Goal: Use online tool/utility: Utilize a website feature to perform a specific function

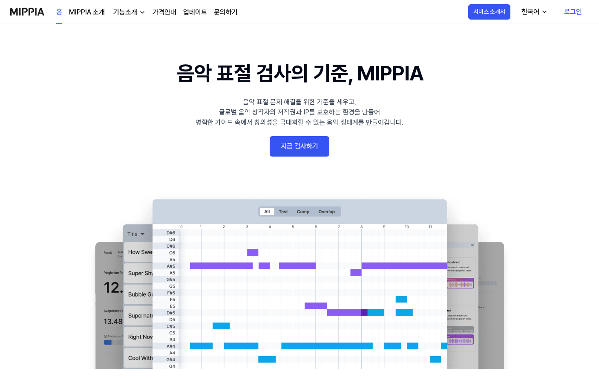
click at [312, 144] on link "지금 검사하기" at bounding box center [300, 146] width 60 height 20
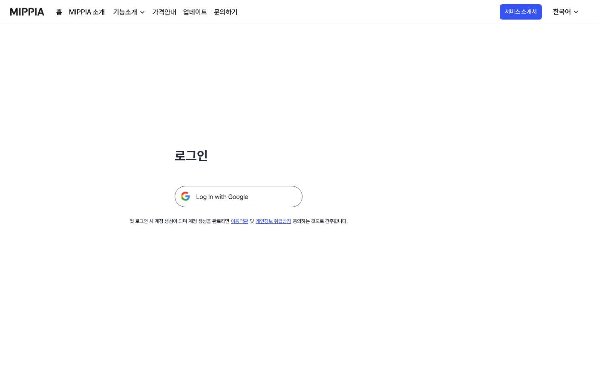
click at [246, 197] on img at bounding box center [239, 196] width 128 height 21
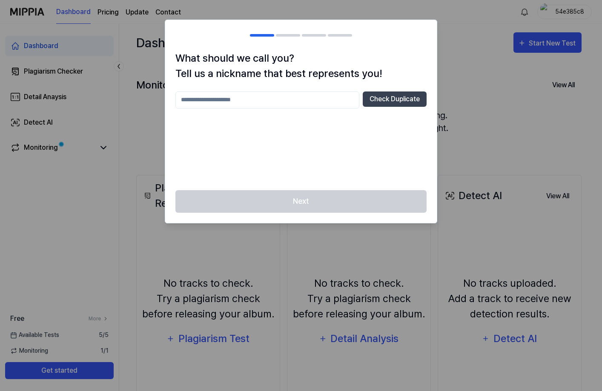
click at [285, 102] on input "text" at bounding box center [267, 100] width 184 height 17
type input "*"
type input "*****"
click at [416, 94] on button "Check Duplicate" at bounding box center [395, 99] width 64 height 15
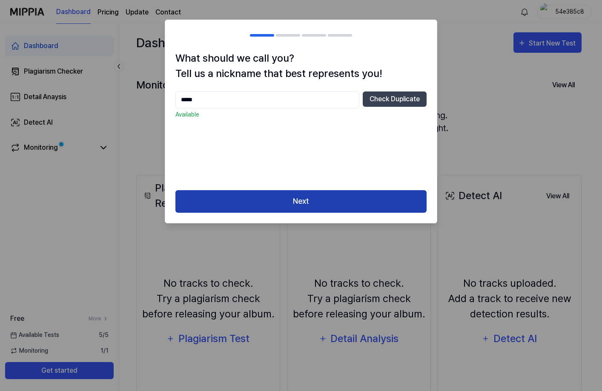
click at [348, 206] on button "Next" at bounding box center [300, 201] width 251 height 23
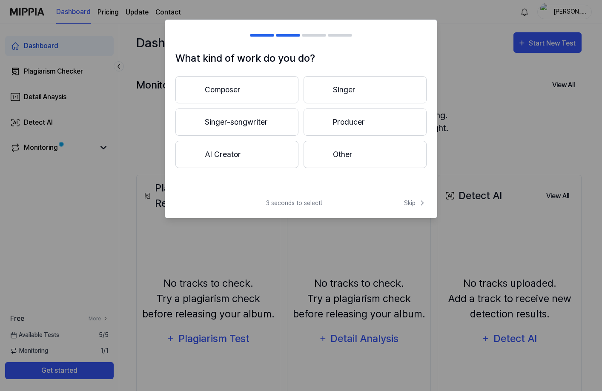
click at [252, 91] on button "Composer" at bounding box center [236, 89] width 123 height 27
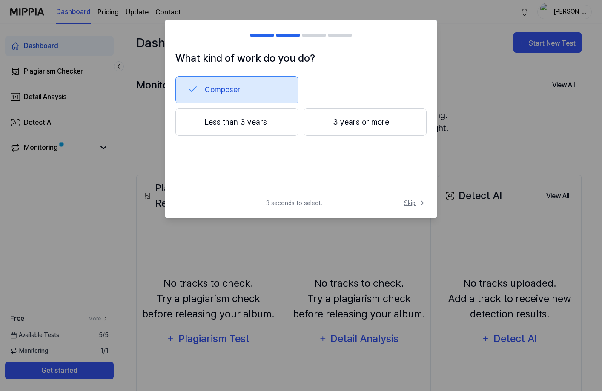
click at [407, 204] on span "Skip" at bounding box center [415, 203] width 23 height 9
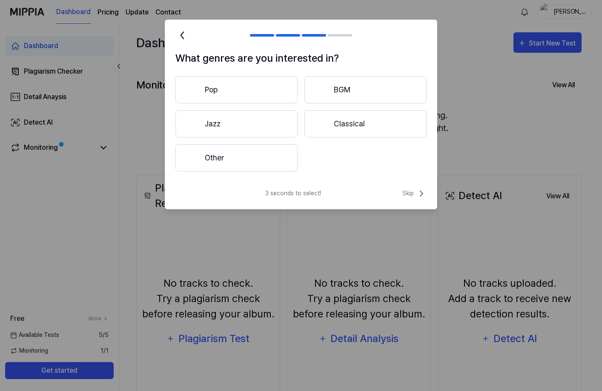
click at [229, 95] on button "Pop" at bounding box center [236, 89] width 122 height 27
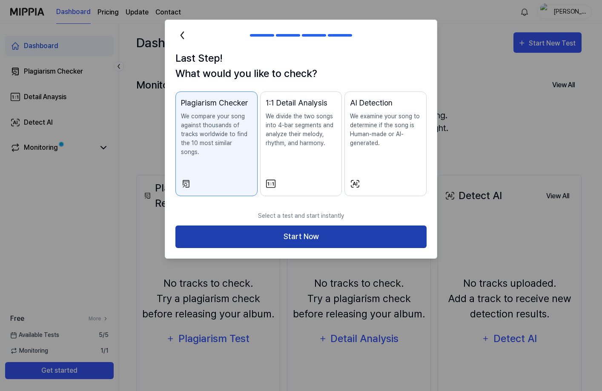
click at [306, 231] on button "Start Now" at bounding box center [300, 237] width 251 height 23
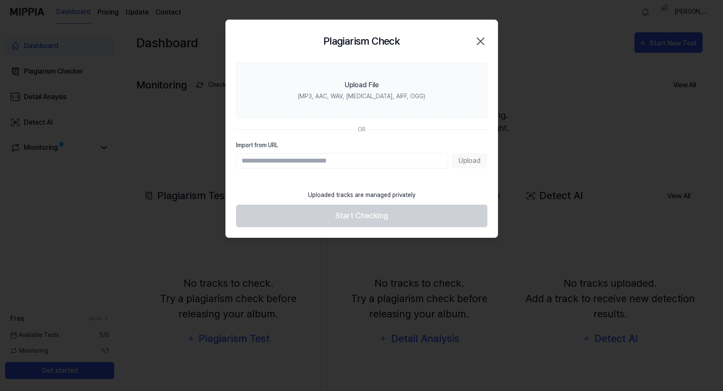
click at [467, 162] on div "Upload" at bounding box center [361, 160] width 251 height 15
click at [467, 163] on div "Upload" at bounding box center [361, 160] width 251 height 15
click at [365, 164] on input "Import from URL" at bounding box center [342, 160] width 212 height 15
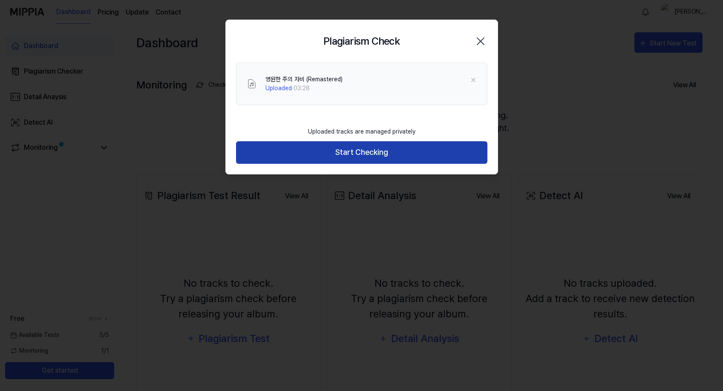
click at [346, 157] on button "Start Checking" at bounding box center [361, 152] width 251 height 23
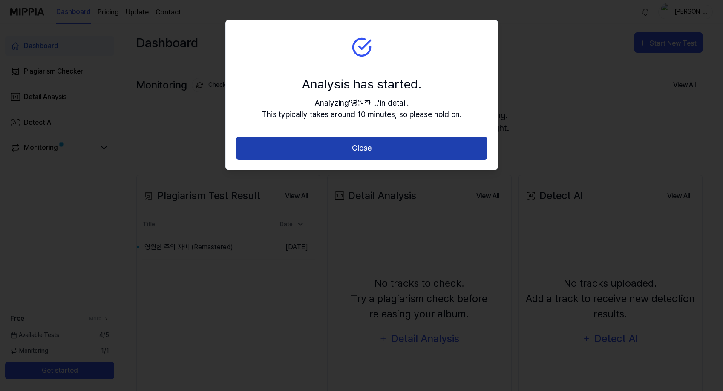
click at [349, 149] on button "Close" at bounding box center [361, 148] width 251 height 23
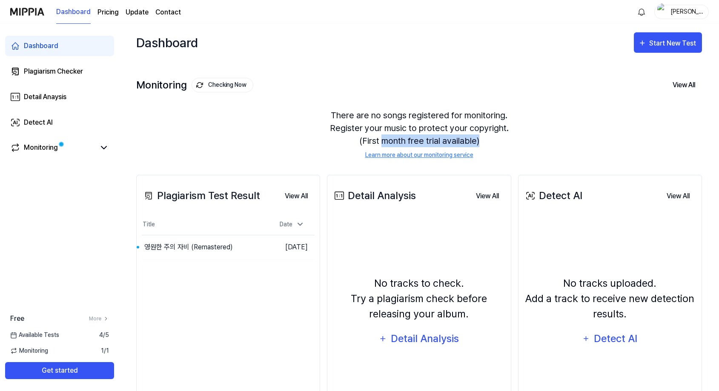
drag, startPoint x: 383, startPoint y: 142, endPoint x: 511, endPoint y: 142, distance: 127.3
click at [511, 142] on div "There are no songs registered for monitoring. Register your music to protect yo…" at bounding box center [419, 134] width 566 height 71
click at [234, 244] on button "Go to Results" at bounding box center [247, 248] width 46 height 14
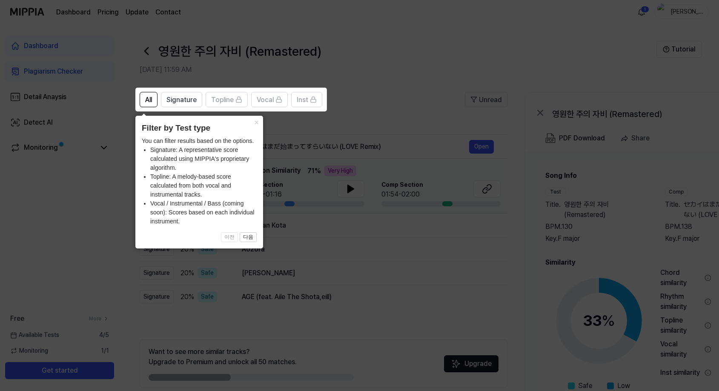
click at [385, 88] on icon at bounding box center [361, 195] width 723 height 391
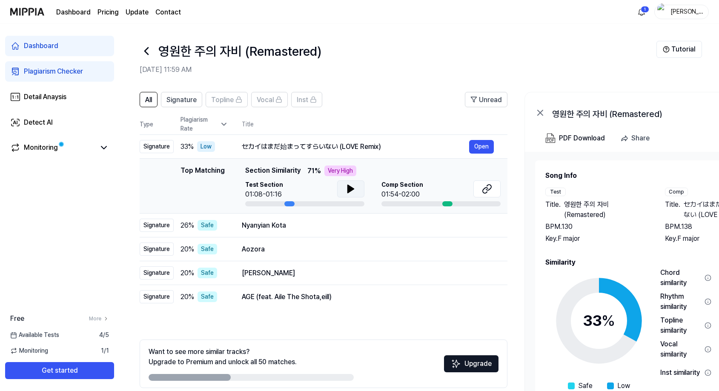
click at [353, 190] on icon at bounding box center [351, 189] width 10 height 10
click at [350, 188] on icon at bounding box center [351, 189] width 6 height 8
click at [489, 192] on icon at bounding box center [487, 189] width 10 height 10
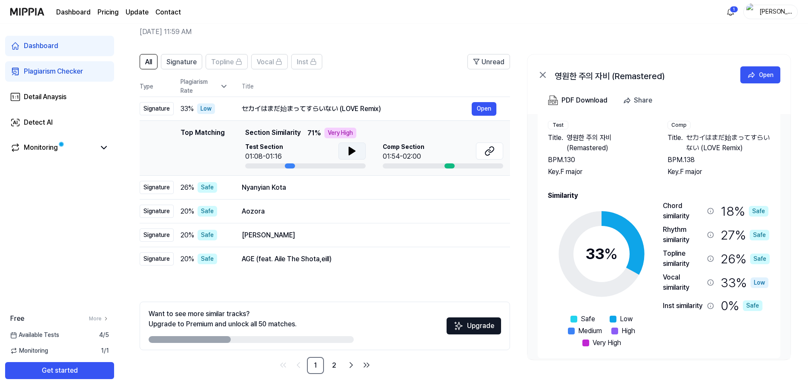
scroll to position [37, 0]
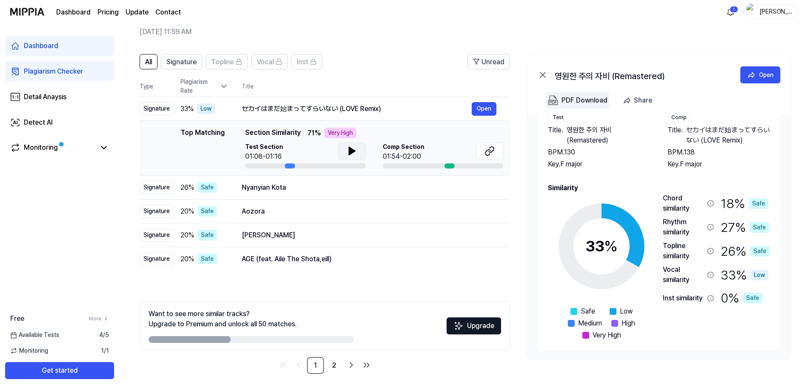
click at [584, 99] on div "PDF Download" at bounding box center [585, 100] width 46 height 11
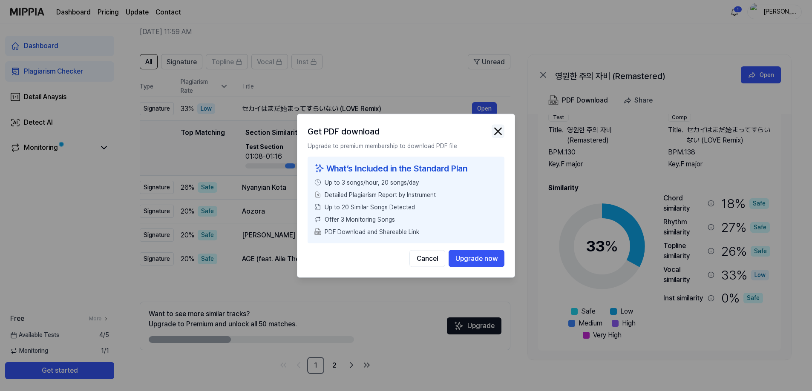
click at [502, 134] on img "button" at bounding box center [497, 131] width 13 height 13
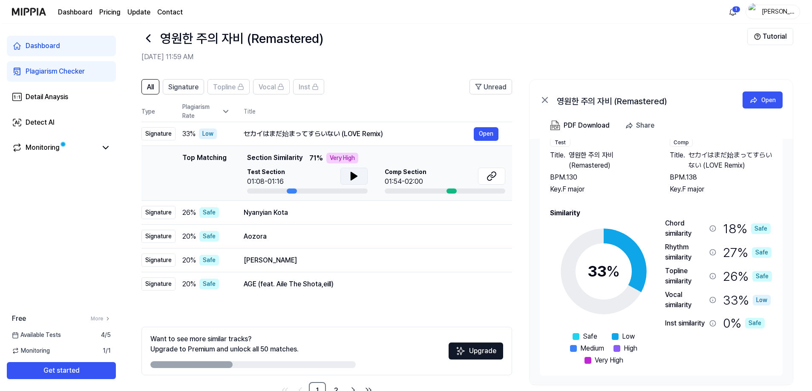
scroll to position [0, 0]
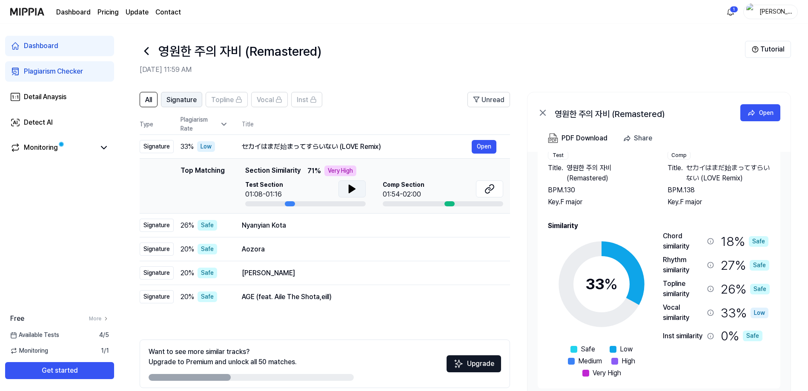
click at [172, 98] on span "Signature" at bounding box center [182, 100] width 30 height 10
click at [218, 101] on span "Topline" at bounding box center [222, 100] width 23 height 10
click at [478, 225] on button "Open" at bounding box center [484, 226] width 25 height 14
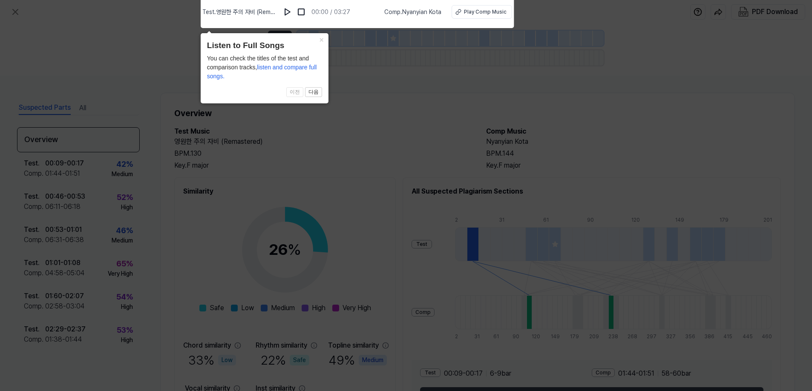
click at [387, 132] on icon at bounding box center [406, 194] width 812 height 396
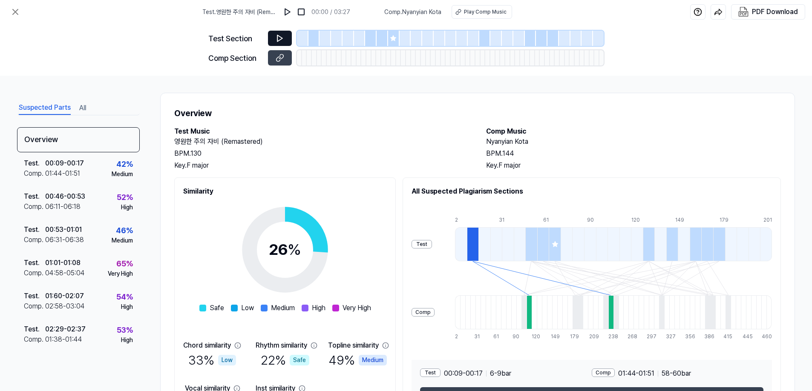
click at [278, 38] on icon at bounding box center [280, 38] width 9 height 9
click at [279, 40] on icon at bounding box center [279, 38] width 5 height 6
click at [292, 12] on img at bounding box center [287, 12] width 9 height 9
click at [278, 57] on icon at bounding box center [278, 59] width 4 height 5
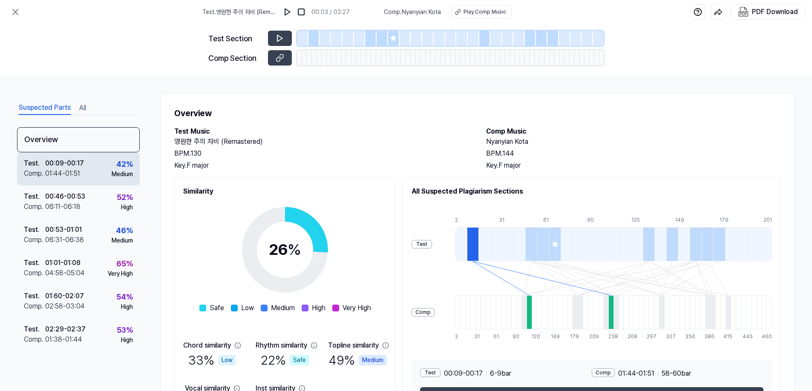
click at [83, 172] on div "Comp . 01:44 - 01:51" at bounding box center [54, 174] width 60 height 10
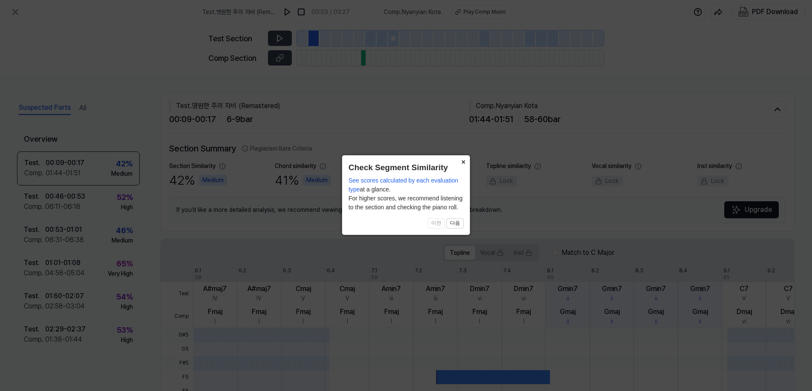
click at [461, 163] on button "×" at bounding box center [463, 161] width 14 height 12
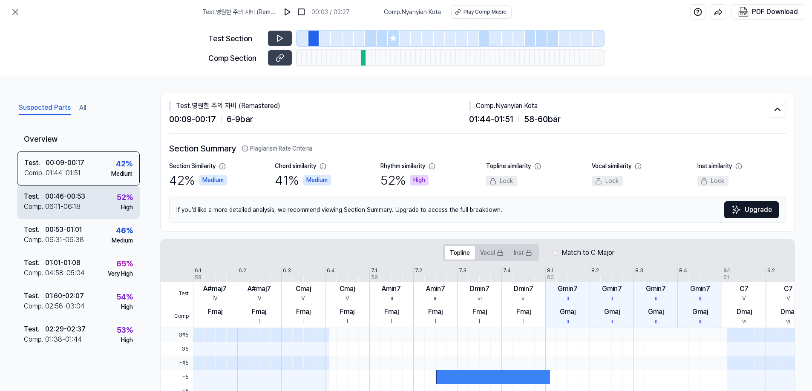
click at [62, 202] on div "06:11 - 06:18" at bounding box center [62, 207] width 35 height 10
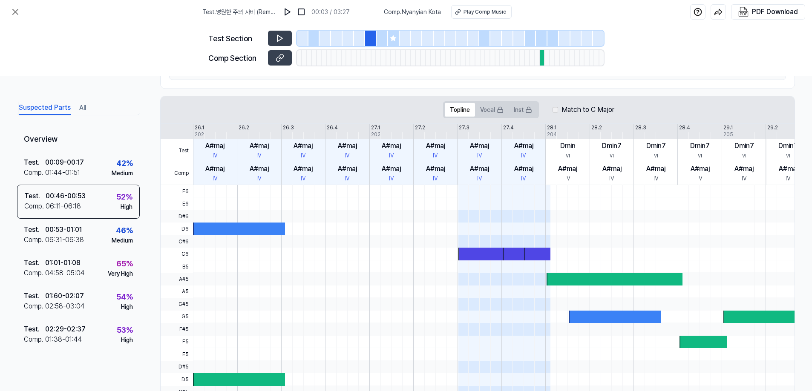
scroll to position [147, 0]
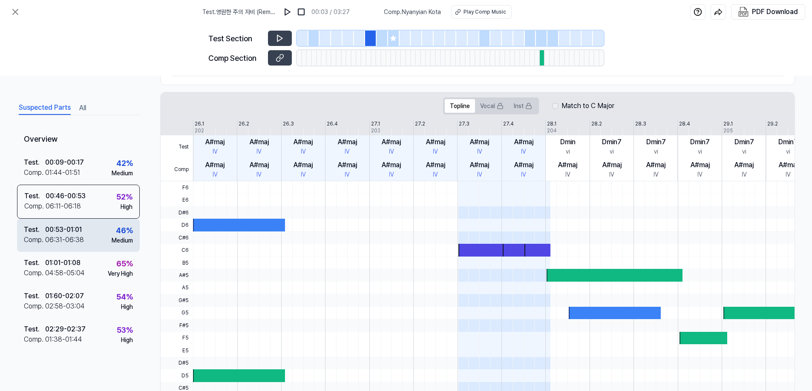
click at [85, 228] on div "Test . 00:53 - 01:01 Comp . 06:31 - 06:38 46 % Medium" at bounding box center [78, 235] width 123 height 33
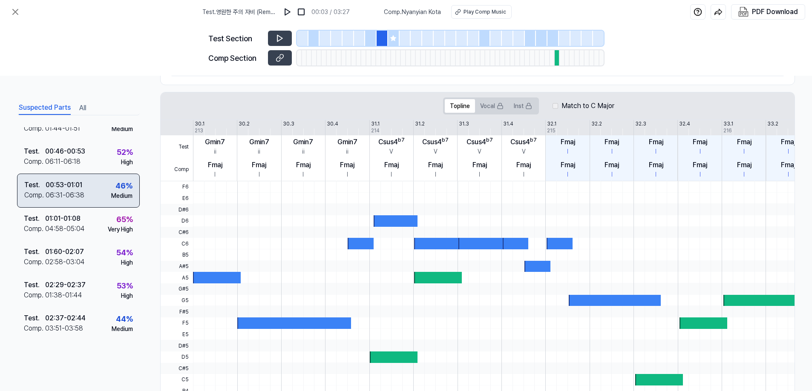
scroll to position [60, 0]
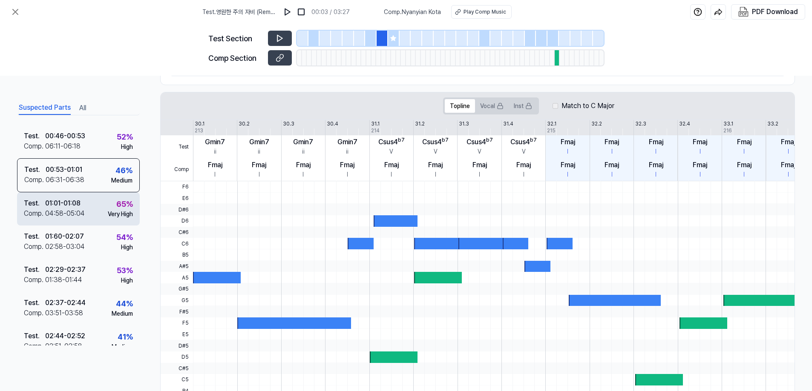
click at [94, 207] on div "Test . 01:01 - 01:08 Comp . 04:58 - 05:04 65 % Very High" at bounding box center [78, 209] width 123 height 33
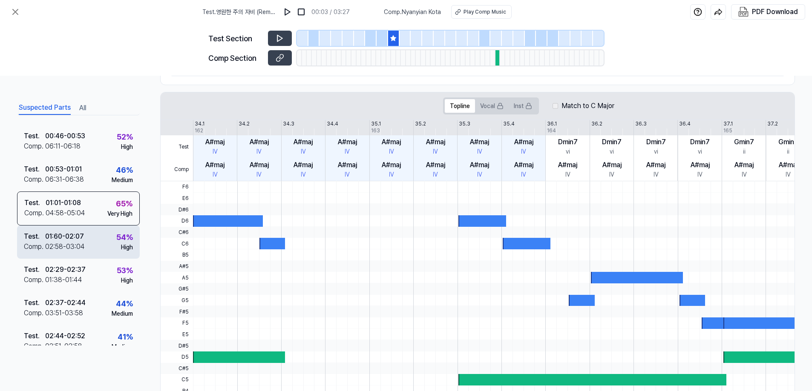
click at [90, 243] on div "Test . 01:60 - 02:07 Comp . 02:58 - 03:04 54 % High" at bounding box center [78, 242] width 123 height 33
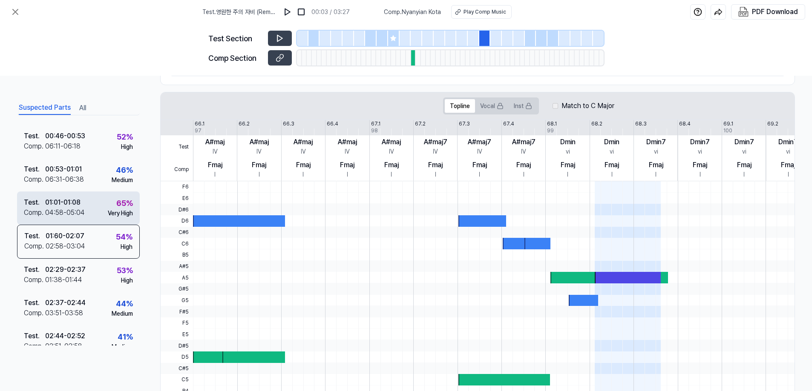
click at [91, 206] on div "Test . 01:01 - 01:08 Comp . 04:58 - 05:04 65 % Very High" at bounding box center [78, 208] width 123 height 33
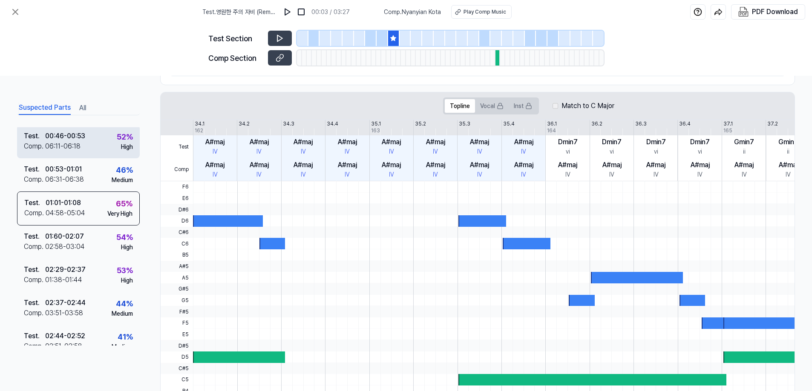
click at [99, 144] on div "Test . 00:46 - 00:53 Comp . 06:11 - 06:18 52 % High" at bounding box center [78, 141] width 123 height 33
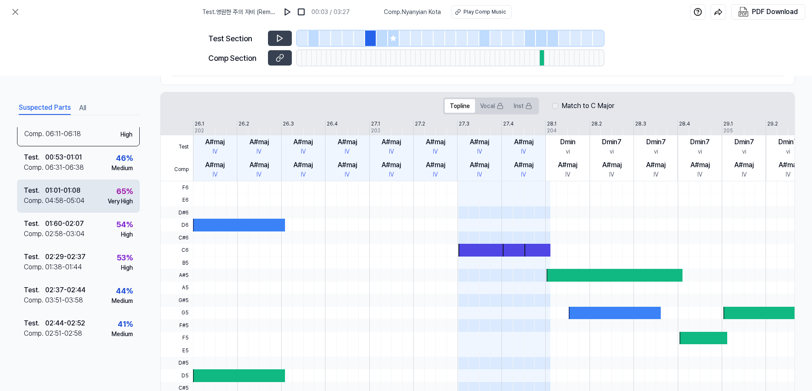
click at [116, 191] on div "65 %" at bounding box center [124, 191] width 17 height 11
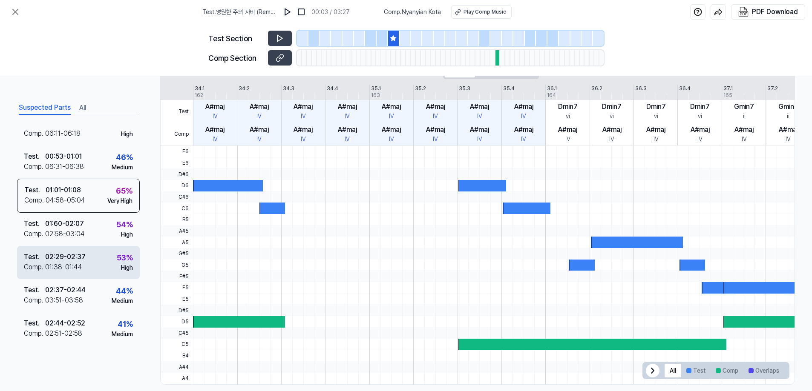
scroll to position [193, 0]
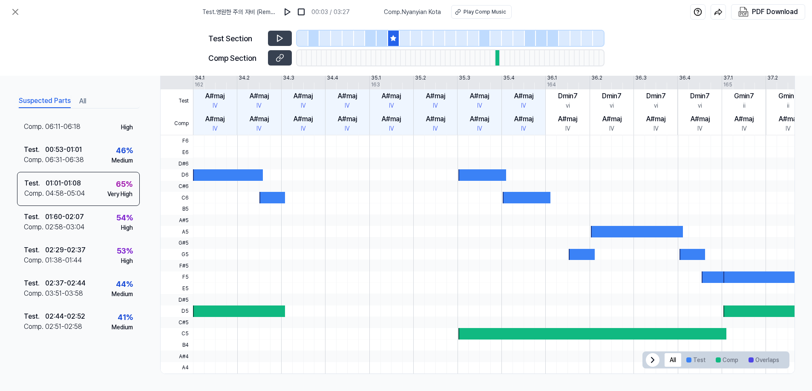
click at [80, 100] on button "All" at bounding box center [82, 102] width 7 height 14
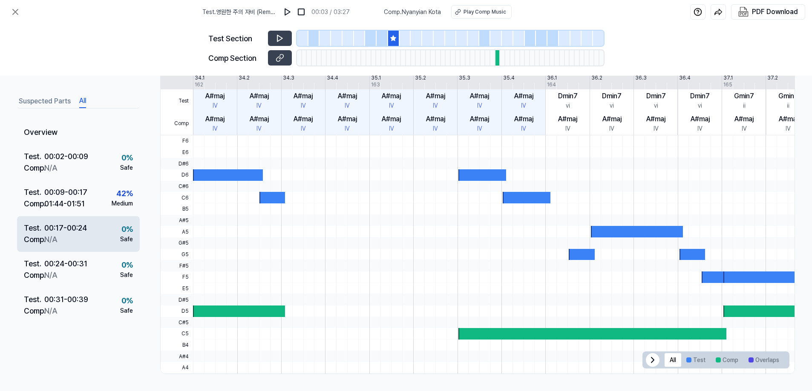
click at [93, 227] on div "Test . 00:17 - 00:24 Comp . N/A 0 % Safe" at bounding box center [78, 234] width 123 height 36
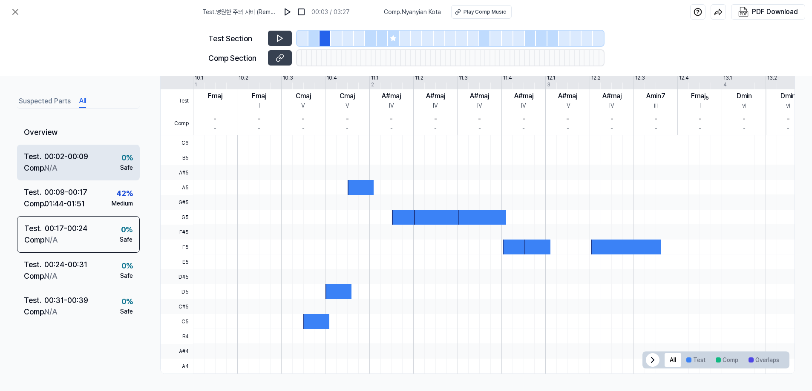
click at [77, 163] on div "Comp . N/A" at bounding box center [56, 167] width 64 height 11
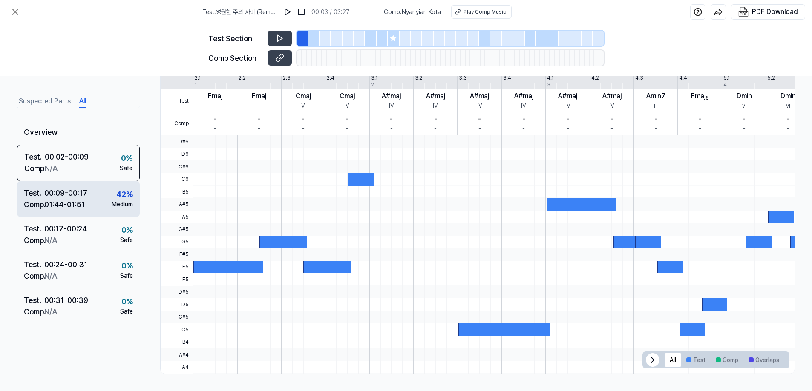
click at [78, 187] on div "Test . 00:09 - 00:17 Comp . 01:44 - 01:51 42 % Medium" at bounding box center [78, 199] width 123 height 36
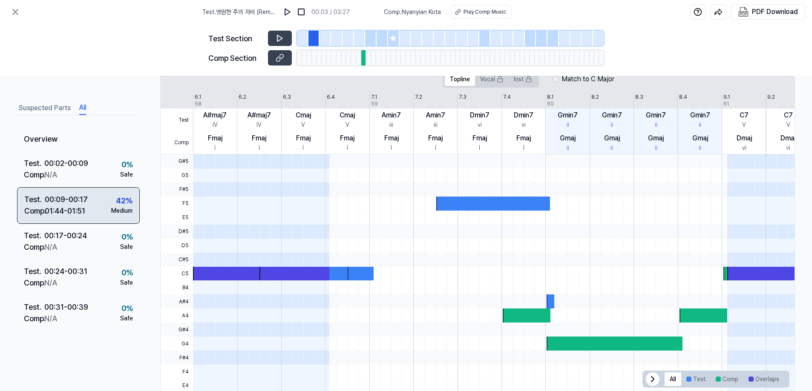
scroll to position [193, 0]
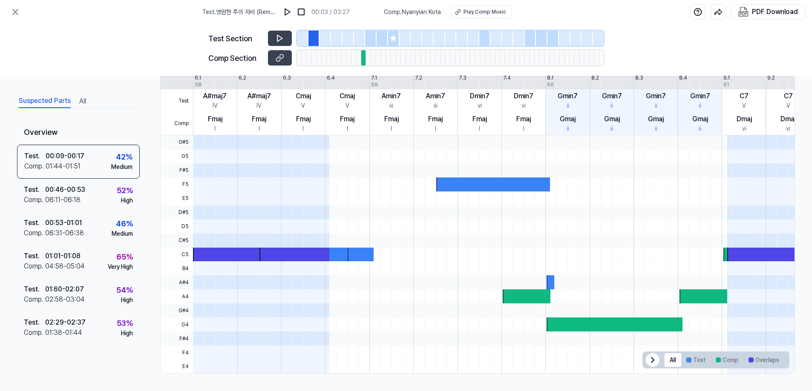
click at [55, 103] on button "Suspected Parts" at bounding box center [45, 102] width 52 height 14
click at [78, 161] on div "01:44 - 01:51" at bounding box center [63, 166] width 35 height 10
click at [602, 364] on button "Test" at bounding box center [695, 360] width 29 height 14
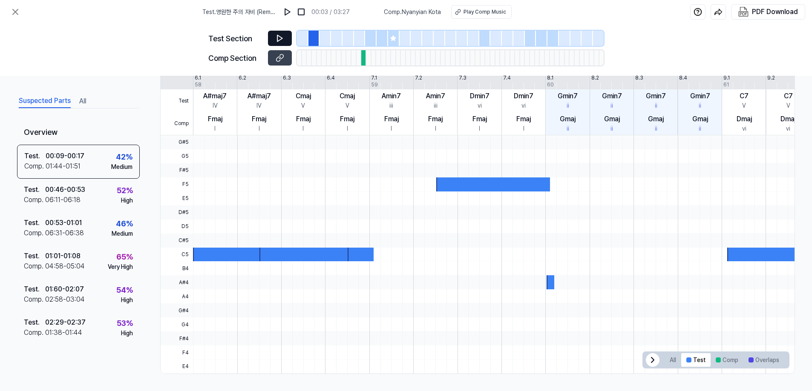
click at [285, 40] on button at bounding box center [280, 38] width 24 height 15
click at [277, 57] on icon at bounding box center [278, 59] width 4 height 5
click at [602, 360] on div at bounding box center [688, 360] width 5 height 5
click at [602, 359] on icon at bounding box center [652, 360] width 10 height 10
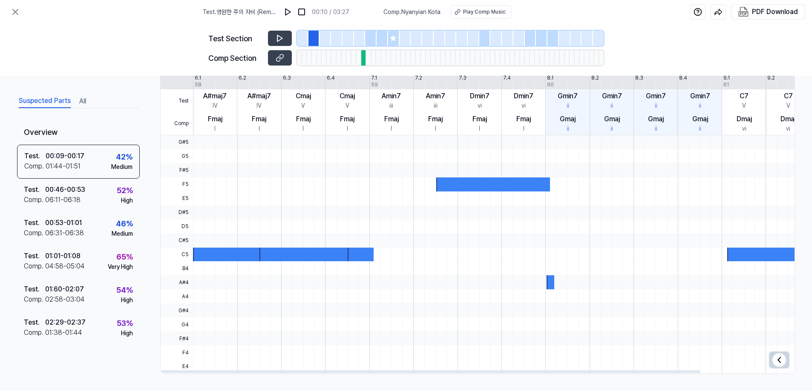
click at [602, 363] on icon at bounding box center [779, 360] width 10 height 10
click at [602, 361] on button "Comp" at bounding box center [726, 360] width 33 height 14
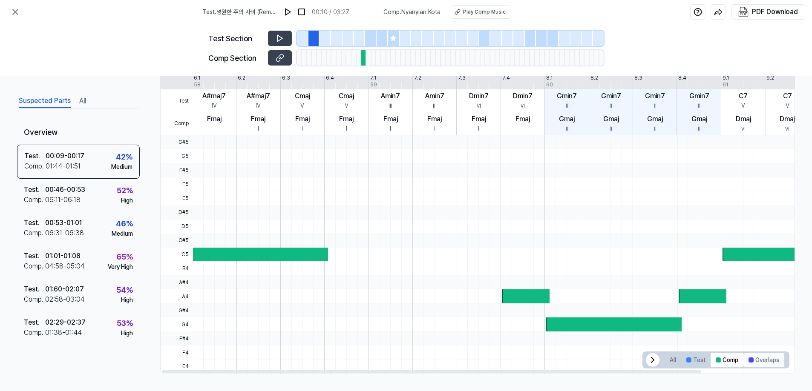
click at [602, 361] on button "Overlaps" at bounding box center [763, 360] width 41 height 14
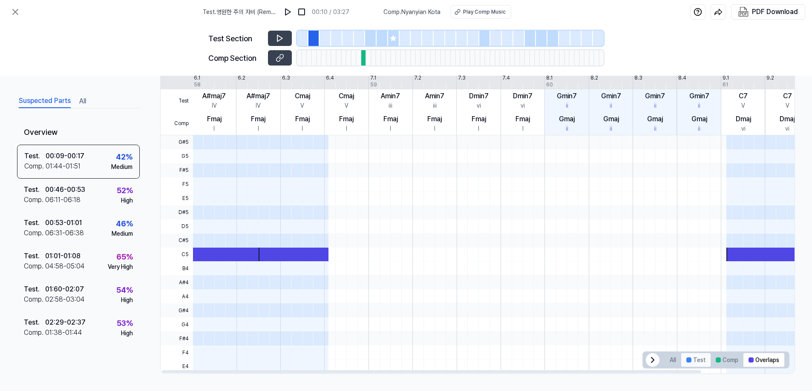
scroll to position [0, 1]
click at [602, 360] on button "Test" at bounding box center [695, 360] width 29 height 14
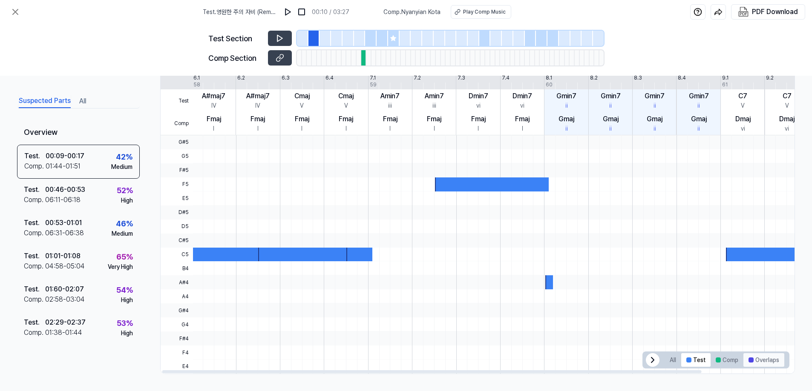
click at [602, 363] on button "Overlaps" at bounding box center [763, 360] width 41 height 14
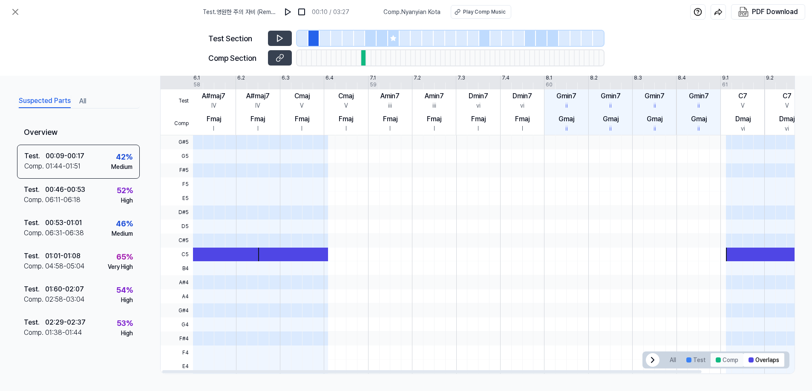
click at [602, 362] on button "Comp" at bounding box center [726, 360] width 33 height 14
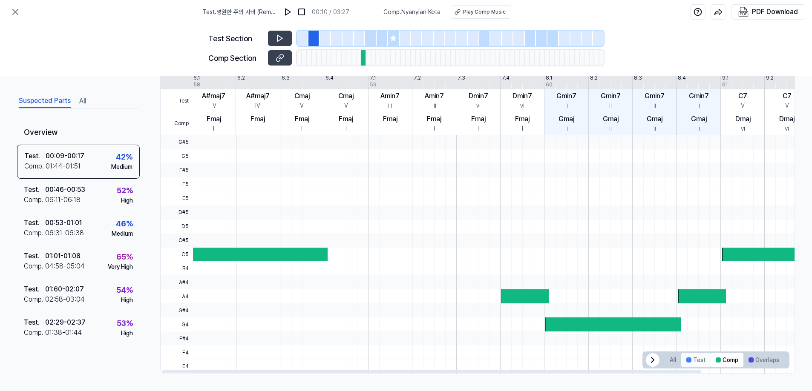
click at [602, 362] on button "Test" at bounding box center [695, 360] width 29 height 14
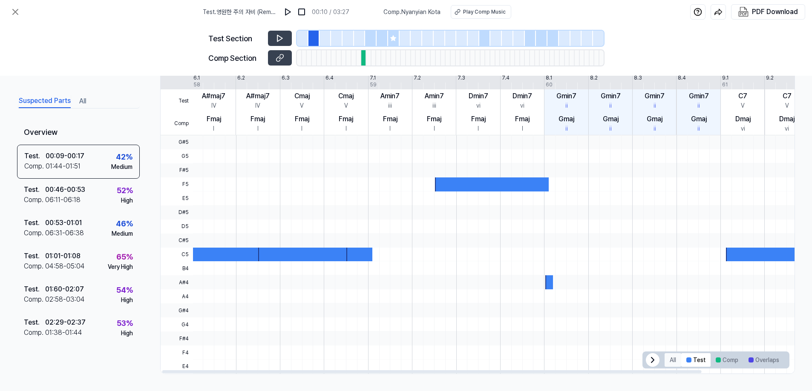
click at [602, 361] on button "All" at bounding box center [672, 360] width 17 height 14
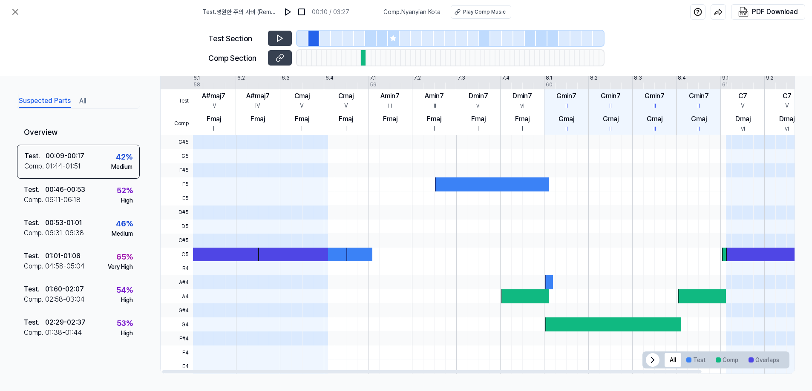
click at [602, 361] on div at bounding box center [653, 360] width 14 height 14
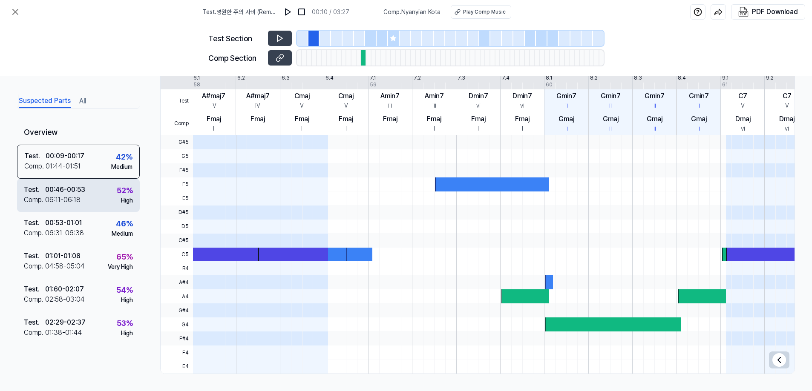
click at [111, 198] on div "Test . 00:46 - 00:53 Comp . 06:11 - 06:18 52 % High" at bounding box center [78, 195] width 123 height 33
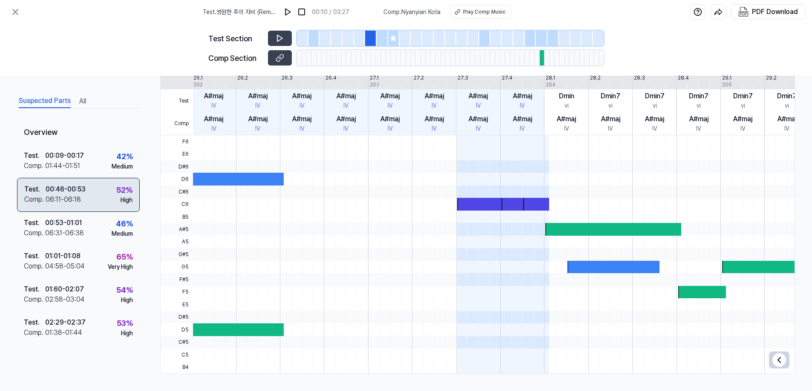
click at [111, 198] on div "Test . 00:46 - 00:53 Comp . 06:11 - 06:18 52 % High" at bounding box center [78, 195] width 123 height 34
click at [474, 13] on div "Play Comp Music" at bounding box center [484, 12] width 43 height 8
